Goal: Task Accomplishment & Management: Manage account settings

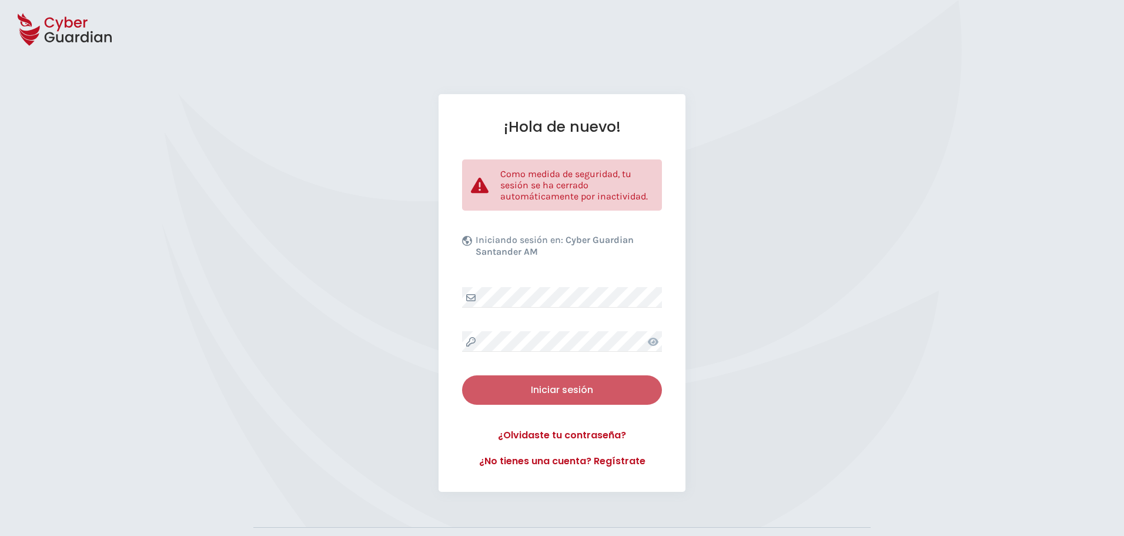
click at [528, 389] on div "Iniciar sesión" at bounding box center [562, 390] width 182 height 14
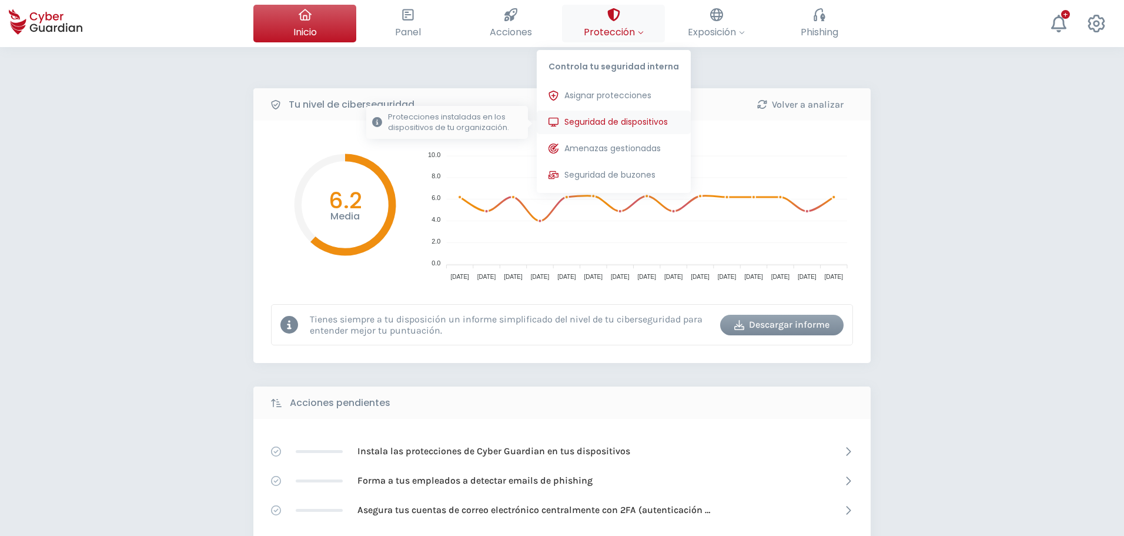
click at [649, 111] on button "Seguridad de dispositivos Protecciones instaladas en los dispositivos de tu org…" at bounding box center [614, 123] width 154 height 24
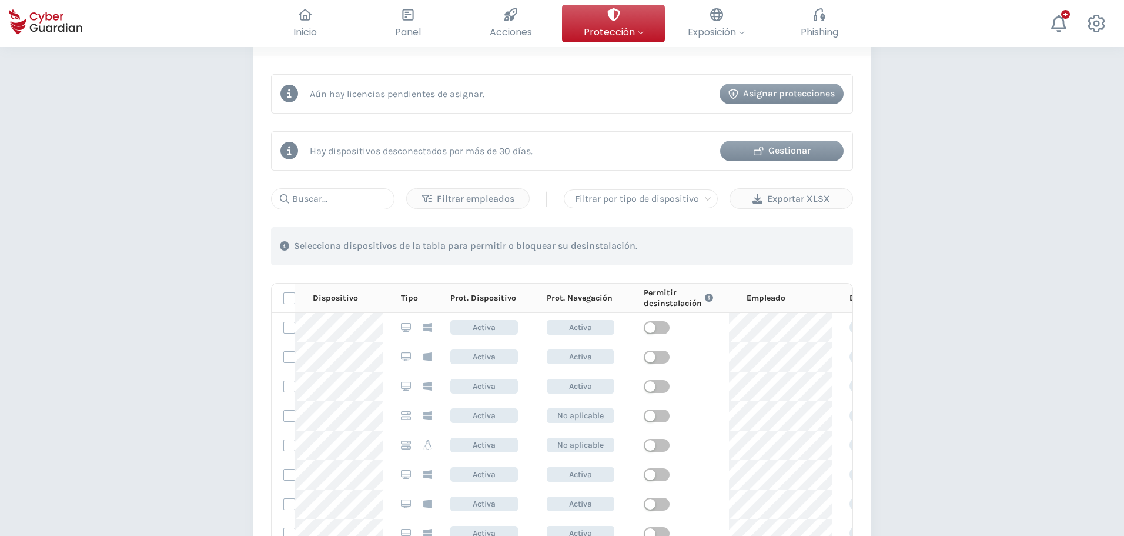
scroll to position [508, 0]
click at [334, 195] on input "text" at bounding box center [332, 196] width 123 height 21
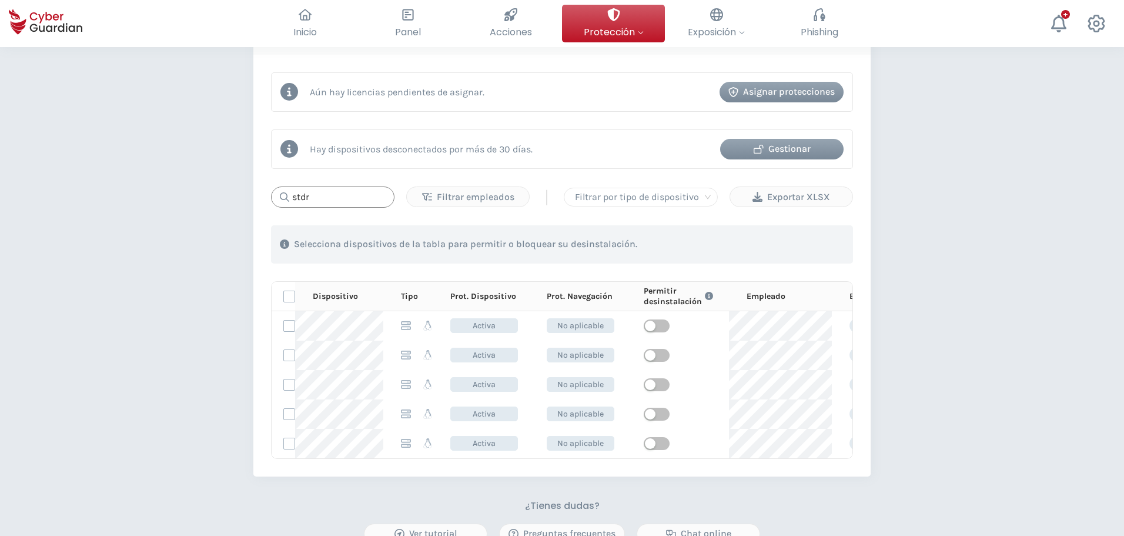
click at [323, 193] on input "stdr" at bounding box center [332, 196] width 123 height 21
drag, startPoint x: 344, startPoint y: 200, endPoint x: 187, endPoint y: 192, distance: 157.7
click at [187, 192] on div "PROTECCIÓN > Seguridad de dispositivos ¿Cómo funciona? Añade empleados Instala …" at bounding box center [562, 133] width 1124 height 1189
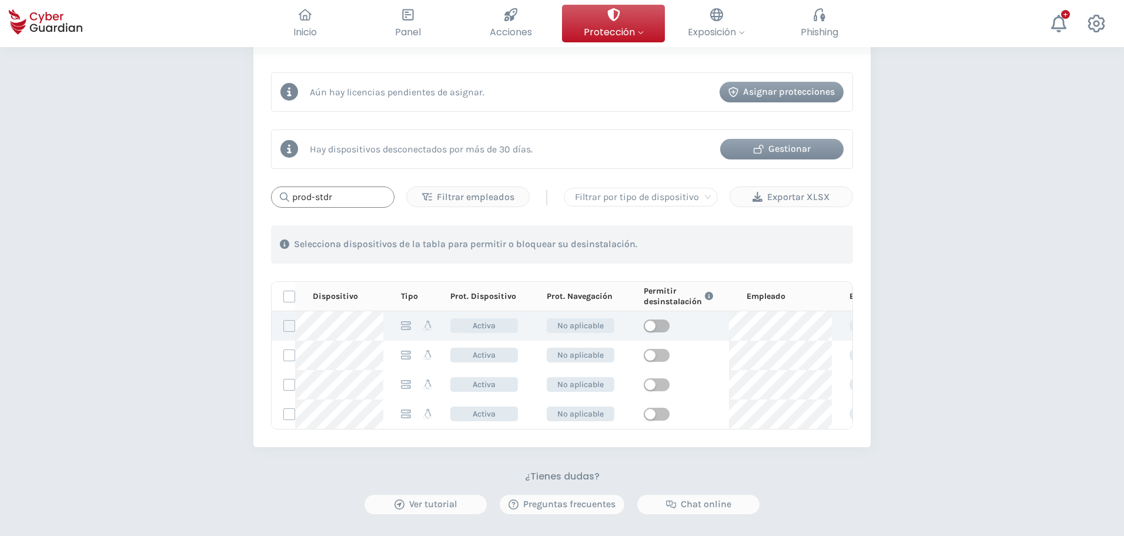
type input "prod-stdr"
click at [292, 323] on label at bounding box center [289, 326] width 12 height 12
click at [284, 323] on input "checkbox" at bounding box center [284, 325] width 0 height 11
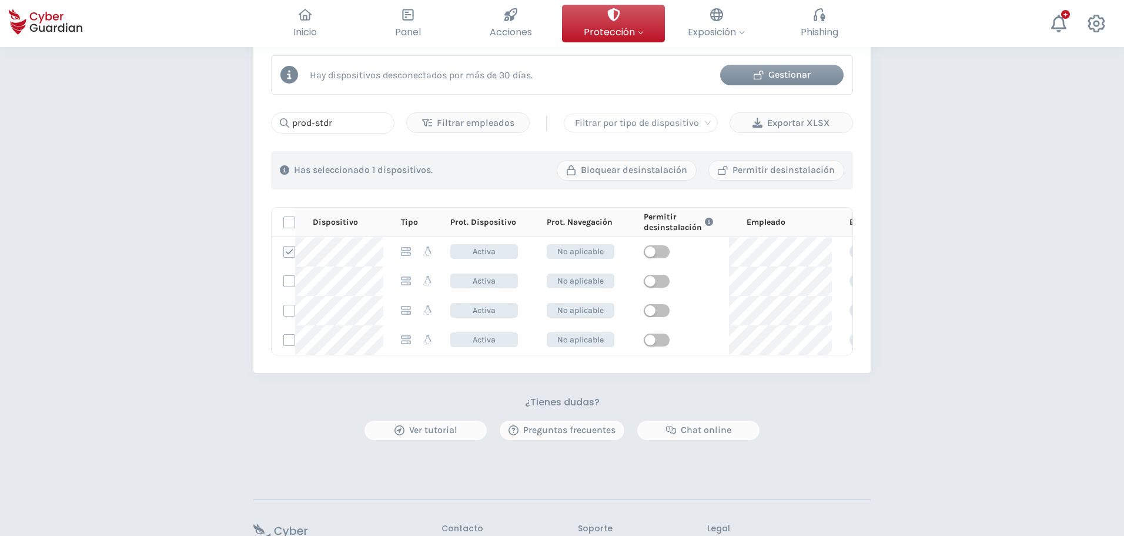
scroll to position [583, 0]
click at [180, 282] on div "PROTECCIÓN > Seguridad de dispositivos ¿Cómo funciona? Añade empleados Instala …" at bounding box center [562, 43] width 1124 height 1159
